Goal: Task Accomplishment & Management: Use online tool/utility

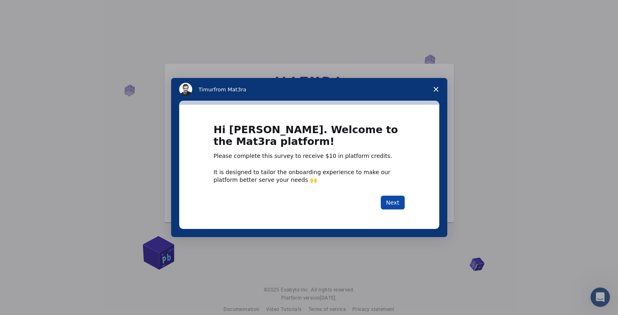
click at [399, 204] on button "Next" at bounding box center [393, 203] width 24 height 14
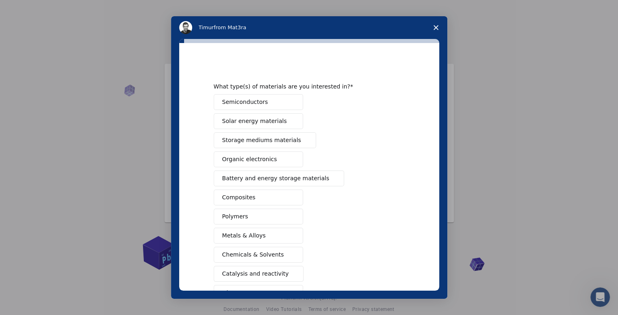
click at [254, 120] on span "Solar energy materials" at bounding box center [254, 121] width 65 height 9
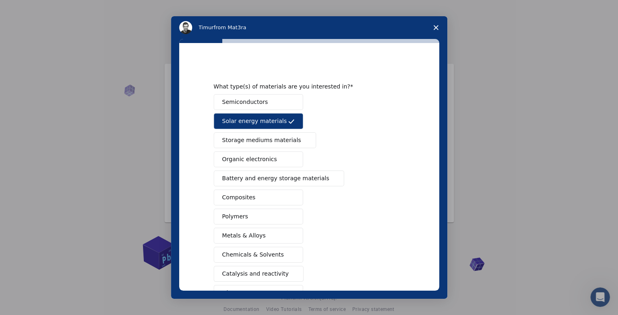
click at [261, 179] on span "Battery and energy storage materials" at bounding box center [275, 178] width 107 height 9
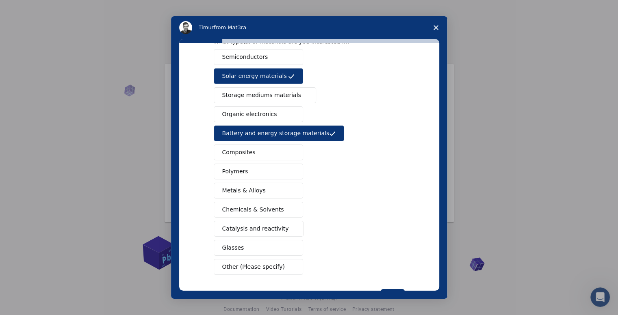
scroll to position [75, 0]
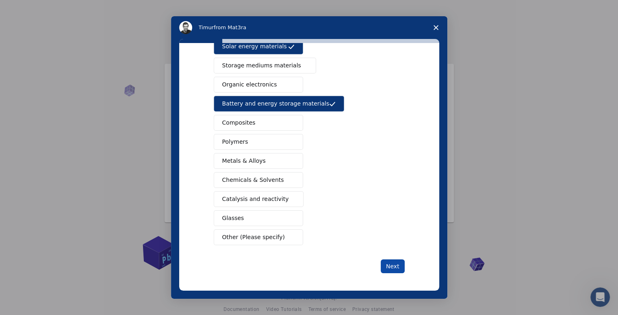
click at [394, 264] on button "Next" at bounding box center [393, 267] width 24 height 14
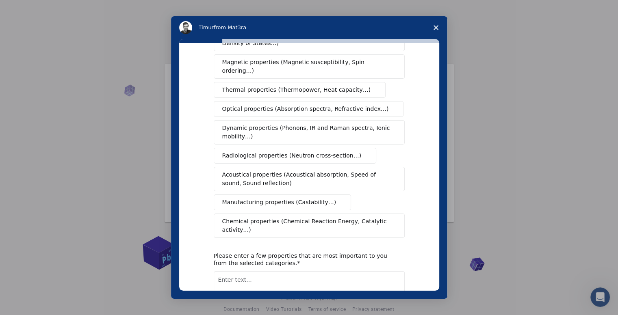
scroll to position [0, 0]
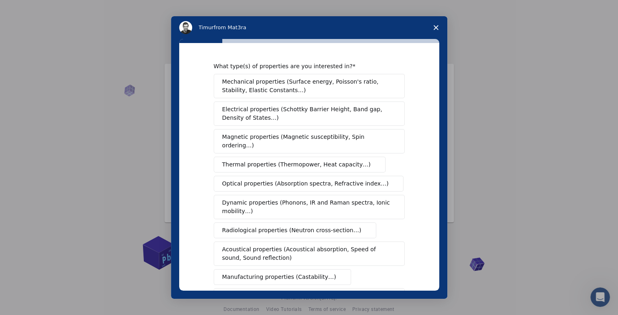
click at [289, 89] on span "Mechanical properties (Surface energy, Poisson's ratio, Stability, Elastic Cons…" at bounding box center [306, 86] width 169 height 17
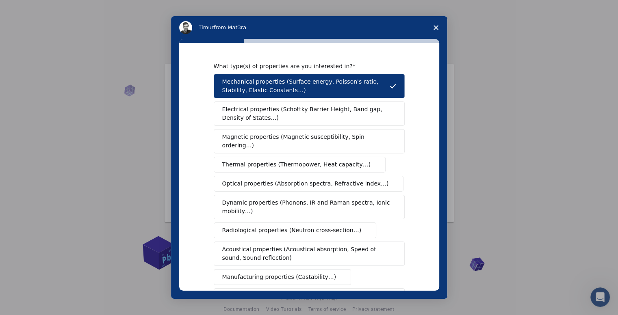
click at [286, 112] on span "Electrical properties (Schottky Barrier Height, Band gap, Density of States…)" at bounding box center [306, 113] width 169 height 17
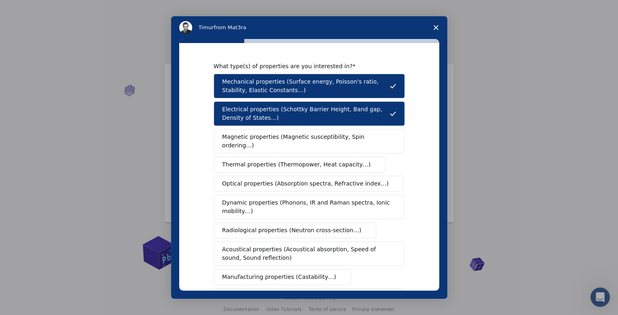
click at [315, 142] on button "Magnetic properties (Magnetic susceptibility, Spin ordering…)" at bounding box center [309, 141] width 191 height 24
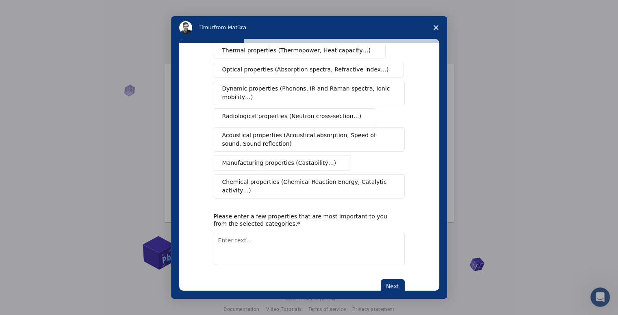
scroll to position [117, 0]
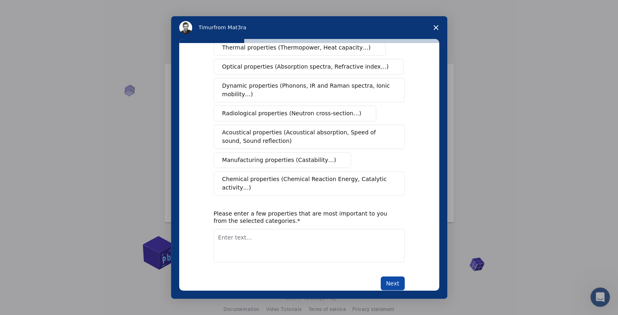
click at [388, 277] on button "Next" at bounding box center [393, 284] width 24 height 14
click at [272, 231] on textarea "Enter text..." at bounding box center [309, 245] width 191 height 33
type textarea "surface energy"
click at [389, 277] on button "Next" at bounding box center [393, 284] width 24 height 14
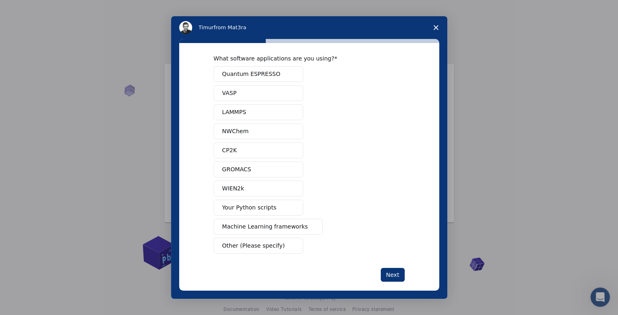
scroll to position [0, 0]
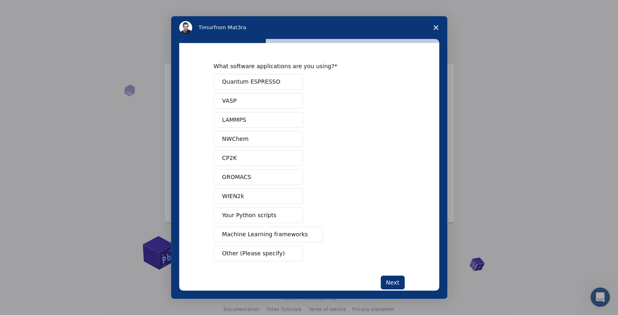
click at [258, 234] on span "Machine Learning frameworks" at bounding box center [265, 234] width 86 height 9
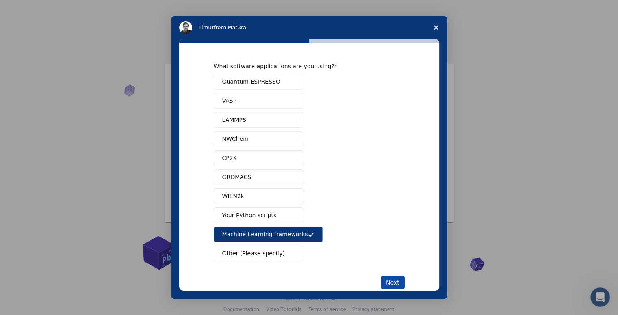
click at [396, 280] on button "Next" at bounding box center [393, 283] width 24 height 14
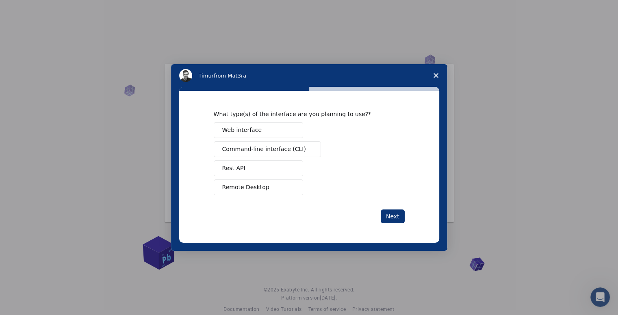
click at [254, 126] on span "Web interface" at bounding box center [241, 130] width 39 height 9
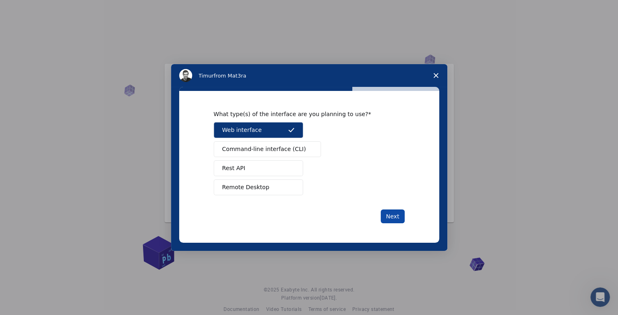
click at [396, 213] on button "Next" at bounding box center [393, 217] width 24 height 14
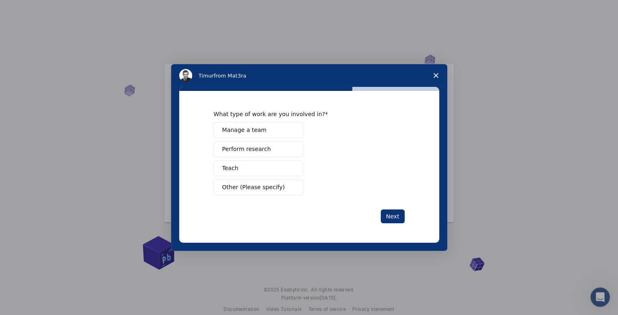
click at [253, 148] on span "Perform research" at bounding box center [246, 149] width 49 height 9
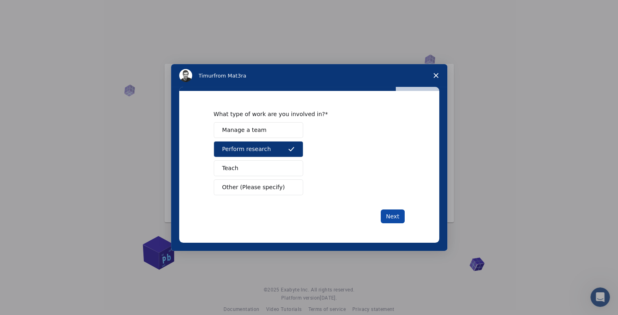
click at [395, 216] on button "Next" at bounding box center [393, 217] width 24 height 14
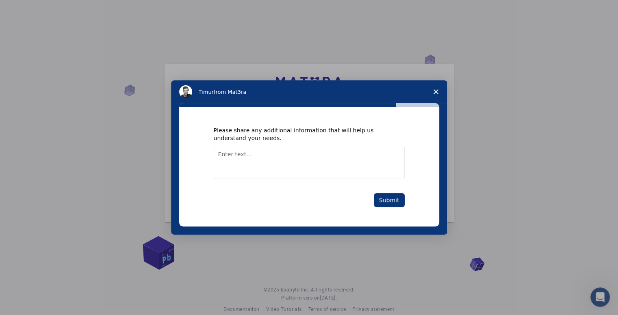
click at [283, 154] on textarea "Enter text..." at bounding box center [309, 162] width 191 height 33
click at [393, 202] on button "Submit" at bounding box center [389, 200] width 31 height 14
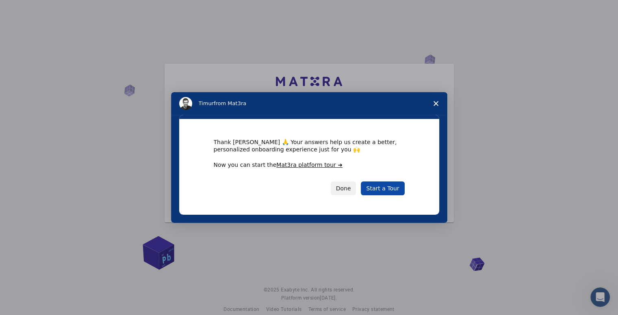
click at [386, 189] on link "Start a Tour" at bounding box center [382, 189] width 43 height 14
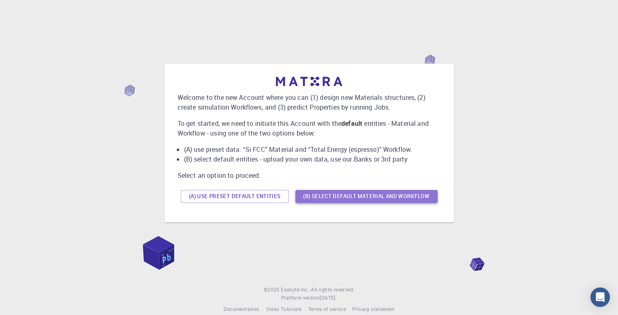
click at [388, 199] on button "(B) Select default material and workflow" at bounding box center [366, 196] width 142 height 13
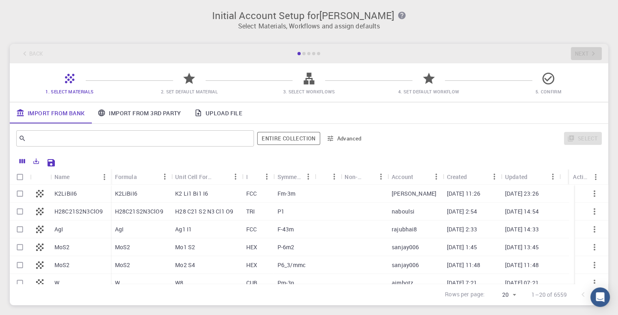
click at [74, 213] on p "H28C21S2N3ClO9" at bounding box center [78, 212] width 48 height 8
checkbox input "true"
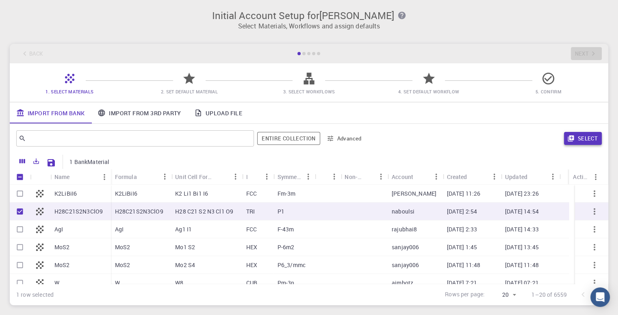
click at [587, 135] on button "Select" at bounding box center [583, 138] width 38 height 13
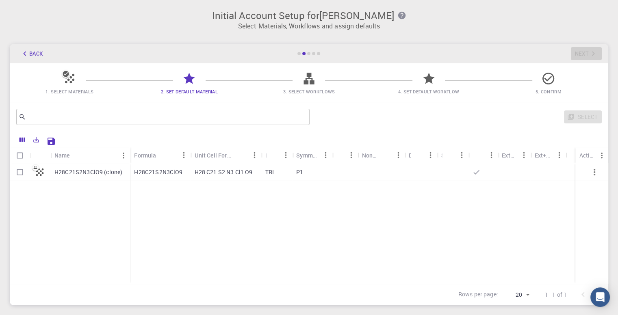
click at [86, 171] on p "H28C21S2N3ClO9 (clone)" at bounding box center [88, 172] width 68 height 8
checkbox input "true"
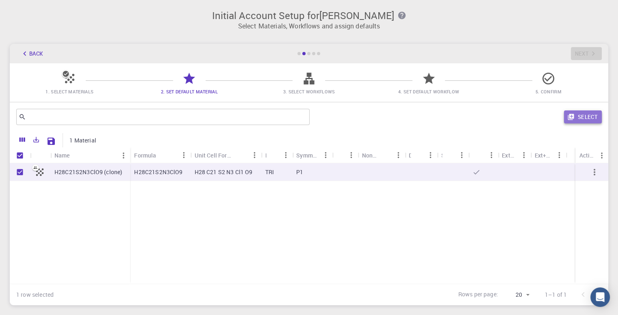
click at [590, 113] on button "Select" at bounding box center [583, 116] width 38 height 13
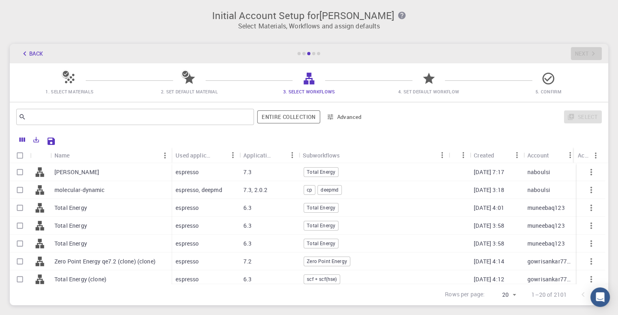
click at [19, 188] on input "Select row" at bounding box center [19, 189] width 15 height 15
checkbox input "true"
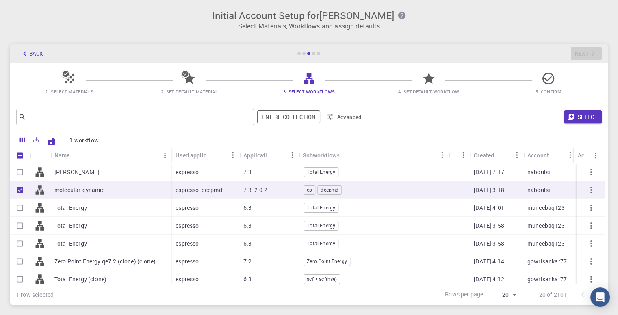
click at [19, 206] on input "Select row" at bounding box center [19, 207] width 15 height 15
checkbox input "true"
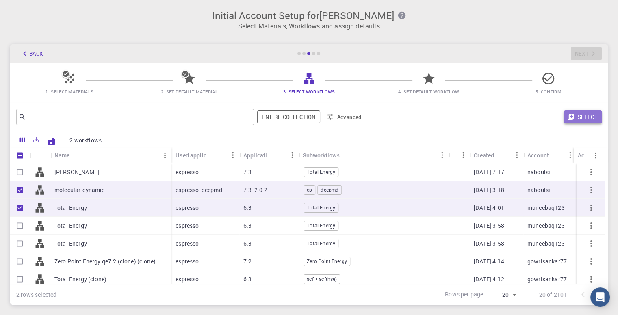
click at [583, 114] on button "Select" at bounding box center [583, 116] width 38 height 13
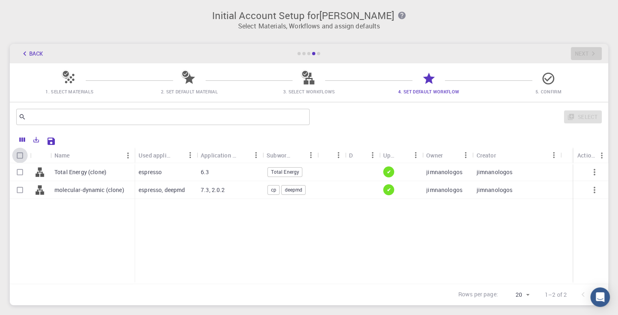
click at [18, 156] on input "Select all rows" at bounding box center [19, 155] width 15 height 15
checkbox input "true"
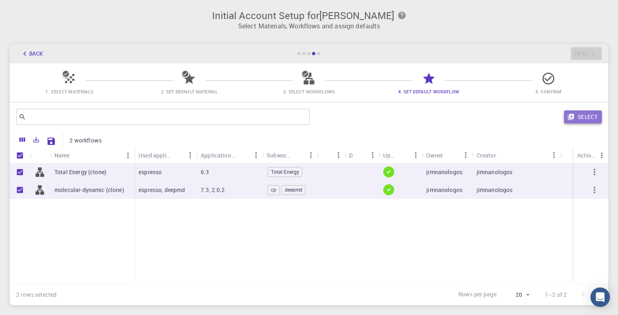
click at [591, 112] on button "Select" at bounding box center [583, 116] width 38 height 13
checkbox input "false"
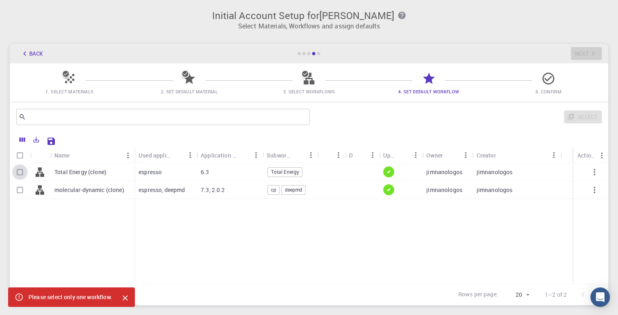
click at [19, 174] on input "Select row" at bounding box center [19, 172] width 15 height 15
checkbox input "true"
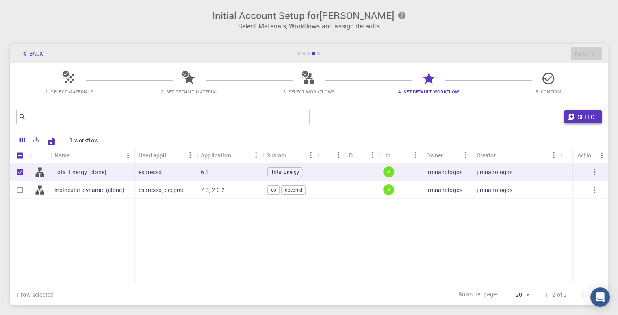
click at [600, 114] on button "Select" at bounding box center [583, 116] width 38 height 13
click at [589, 116] on div "Select" at bounding box center [456, 116] width 289 height 19
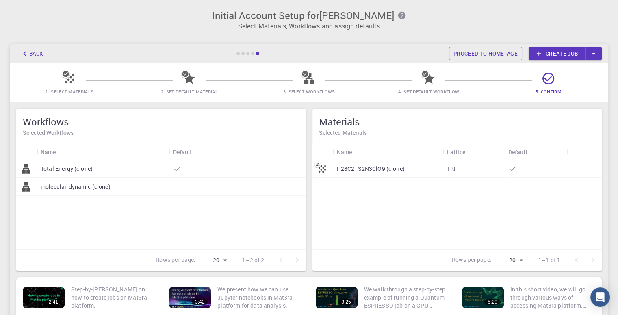
drag, startPoint x: 578, startPoint y: 58, endPoint x: 577, endPoint y: 54, distance: 4.2
click at [578, 57] on link "Create job" at bounding box center [557, 53] width 57 height 13
